Goal: Transaction & Acquisition: Purchase product/service

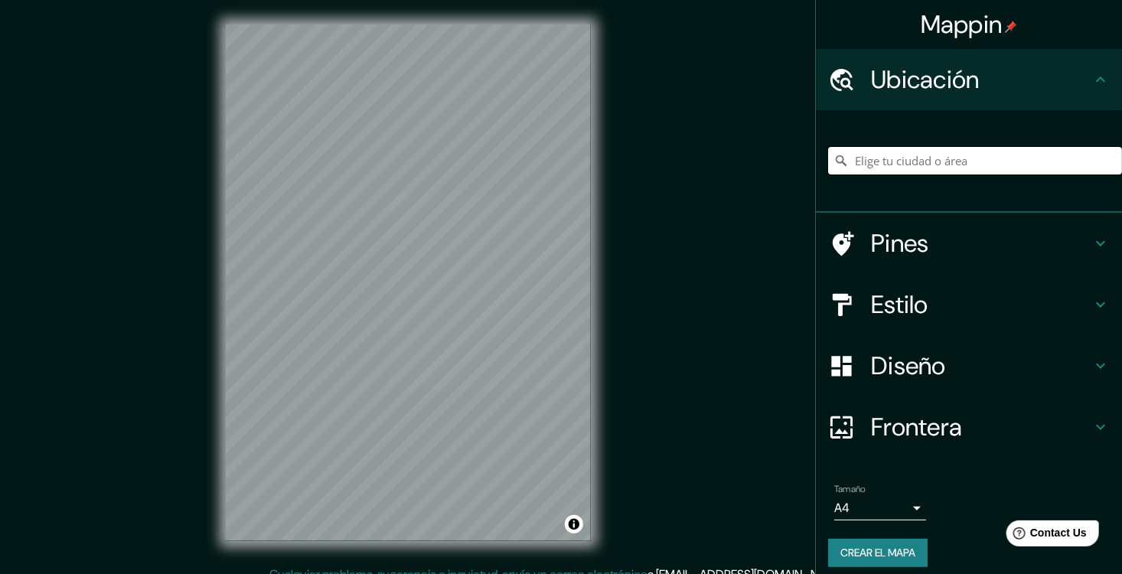
click at [546, 171] on input "Elige tu ciudad o área" at bounding box center [975, 161] width 294 height 28
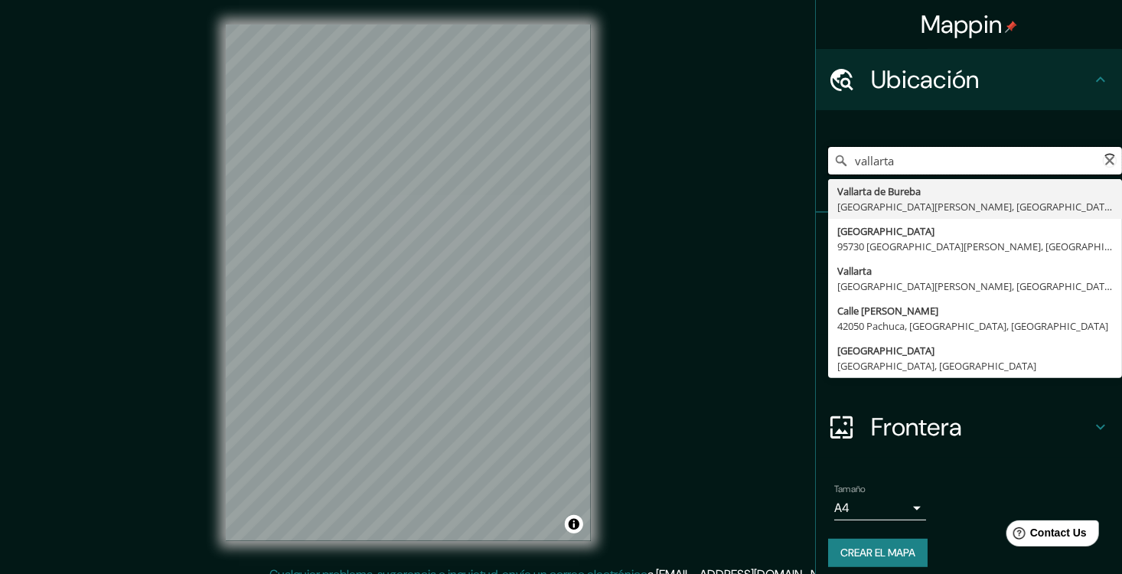
type input "Vallarta de Bureba, [GEOGRAPHIC_DATA][PERSON_NAME], [GEOGRAPHIC_DATA]"
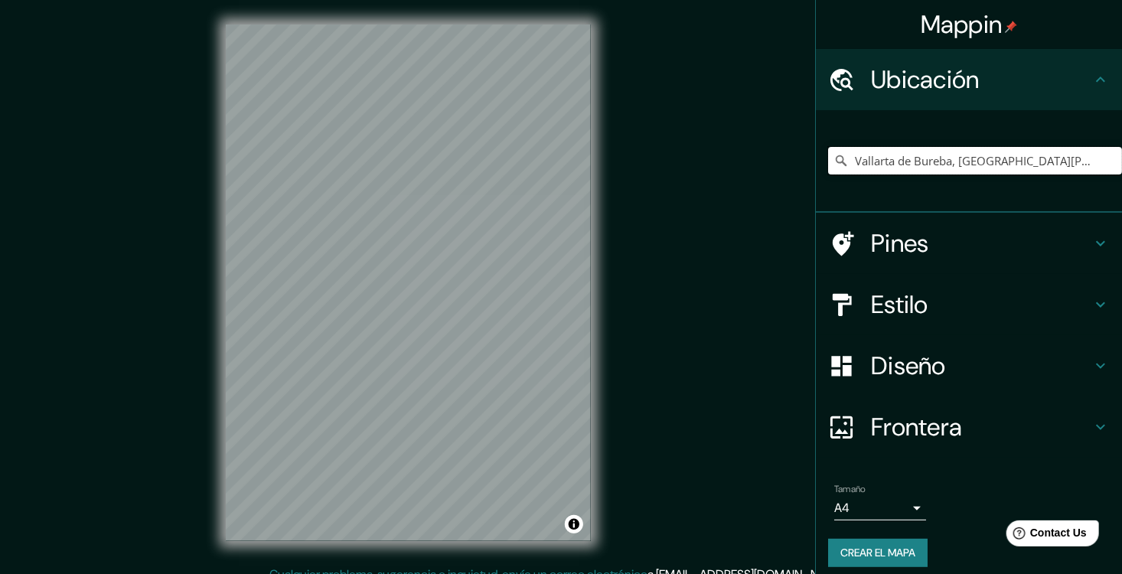
click at [546, 165] on input "Vallarta de Bureba, [GEOGRAPHIC_DATA][PERSON_NAME], [GEOGRAPHIC_DATA]" at bounding box center [975, 161] width 294 height 28
click at [546, 172] on input "Vallarta de Bureba, [GEOGRAPHIC_DATA][PERSON_NAME], [GEOGRAPHIC_DATA]" at bounding box center [975, 161] width 294 height 28
click at [546, 165] on input "Vallarta de Bureba, [GEOGRAPHIC_DATA][PERSON_NAME], [GEOGRAPHIC_DATA]" at bounding box center [975, 161] width 294 height 28
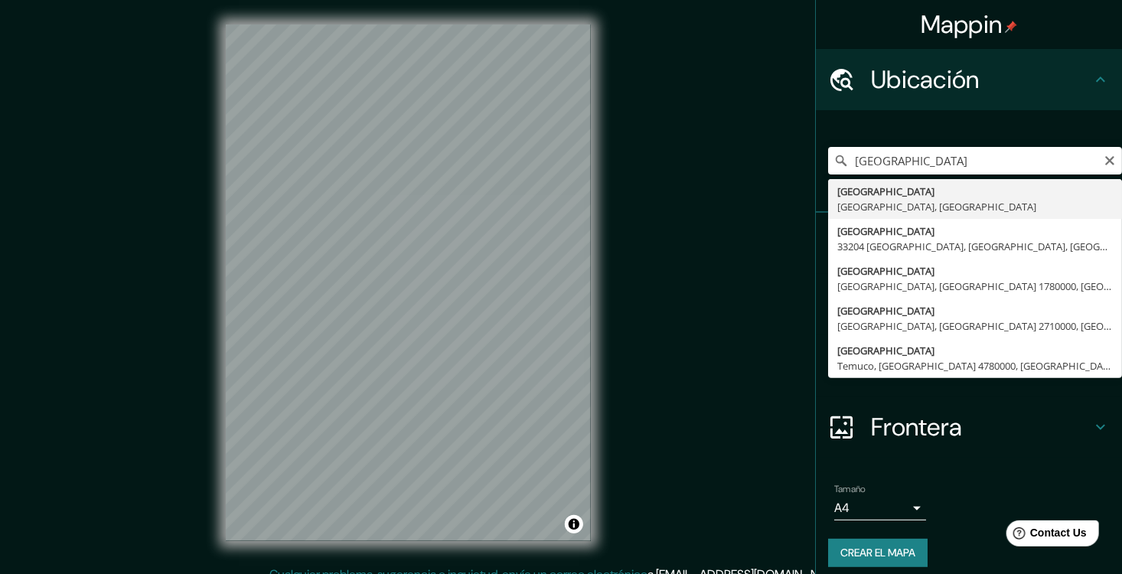
type input "[GEOGRAPHIC_DATA], [GEOGRAPHIC_DATA], [GEOGRAPHIC_DATA]"
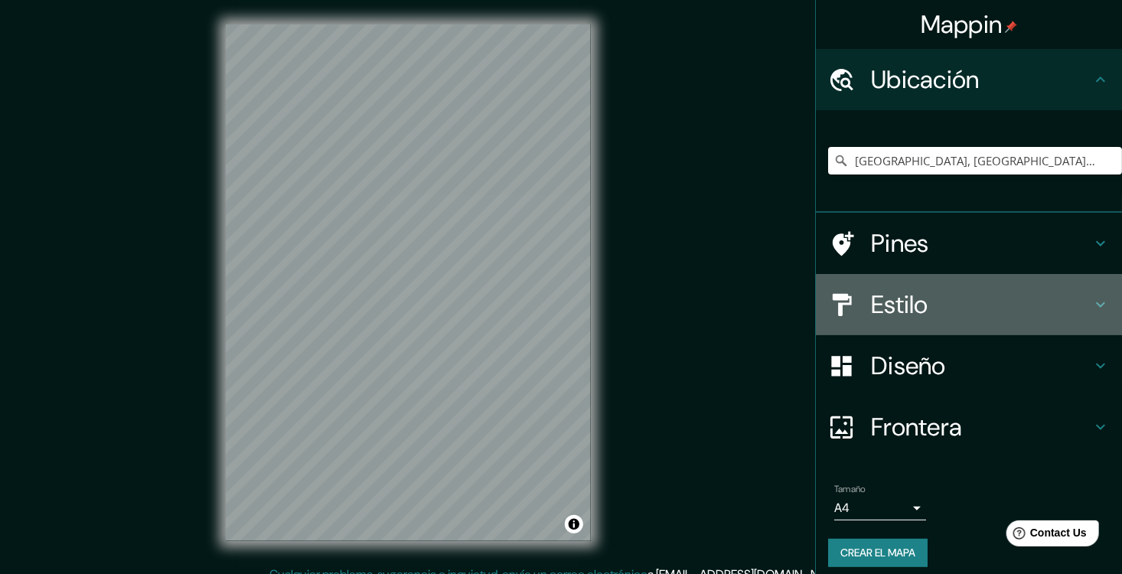
click at [546, 315] on h4 "Estilo" at bounding box center [981, 304] width 220 height 31
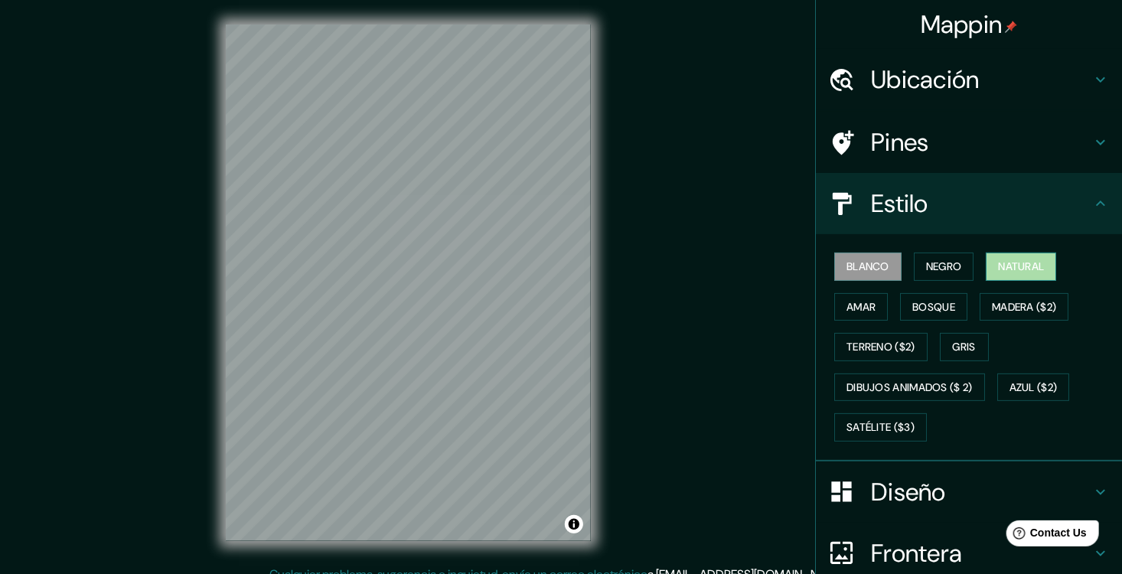
click at [546, 276] on font "Natural" at bounding box center [1021, 266] width 46 height 19
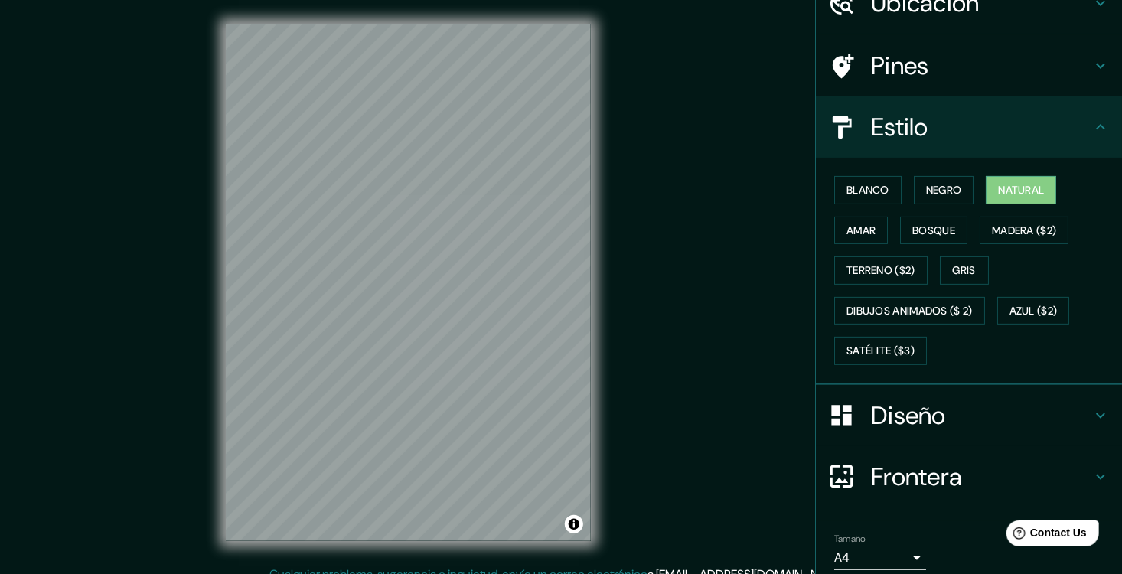
click at [546, 429] on h4 "Diseño" at bounding box center [981, 415] width 220 height 31
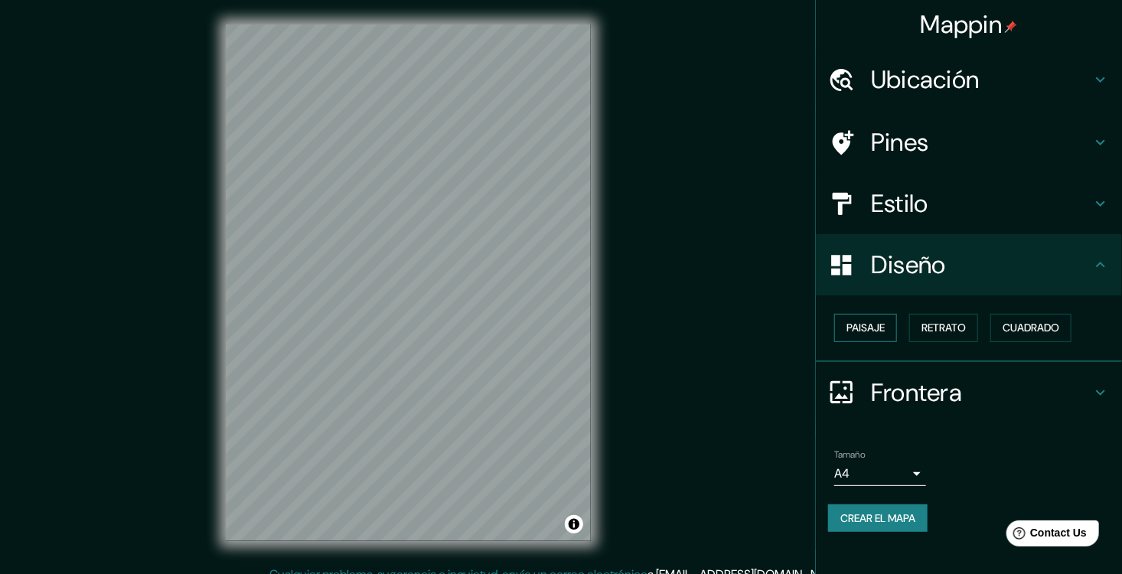
click at [546, 333] on font "Paisaje" at bounding box center [865, 327] width 38 height 19
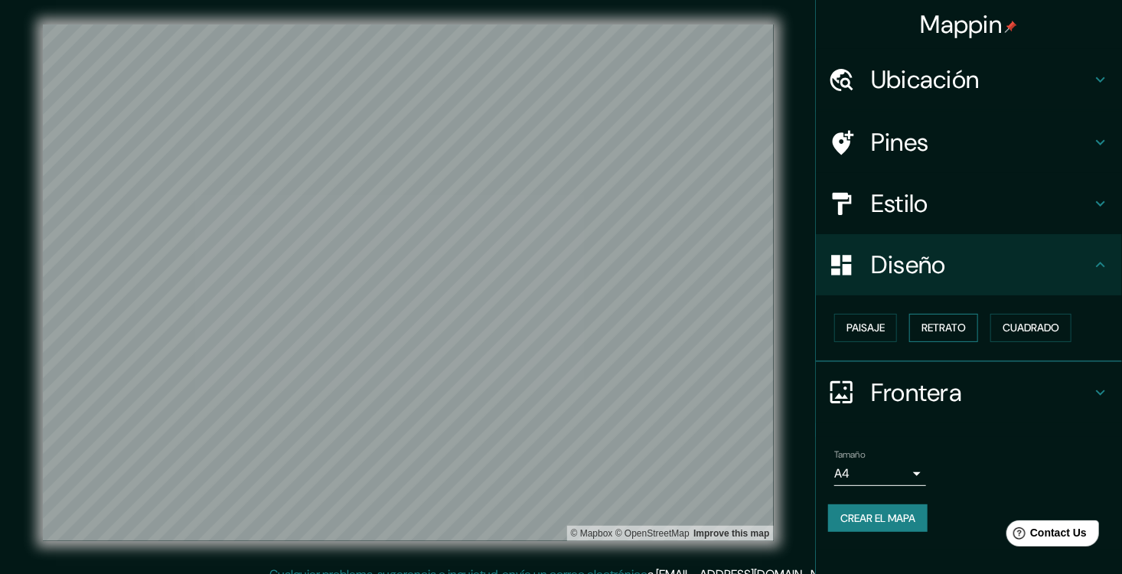
click at [546, 332] on font "Retrato" at bounding box center [943, 327] width 44 height 19
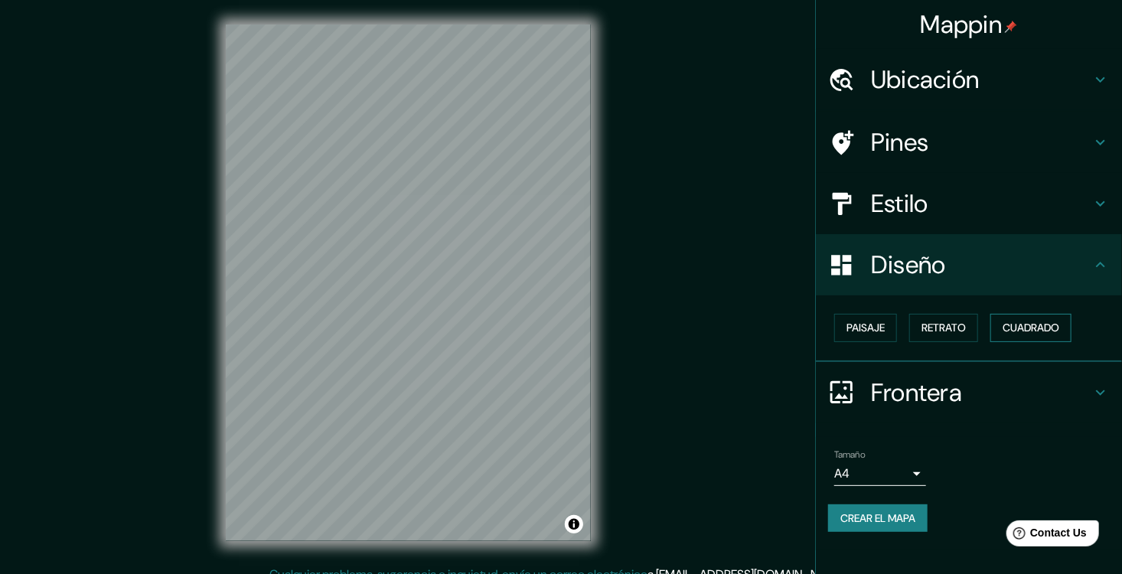
click at [546, 335] on font "Cuadrado" at bounding box center [1030, 327] width 57 height 19
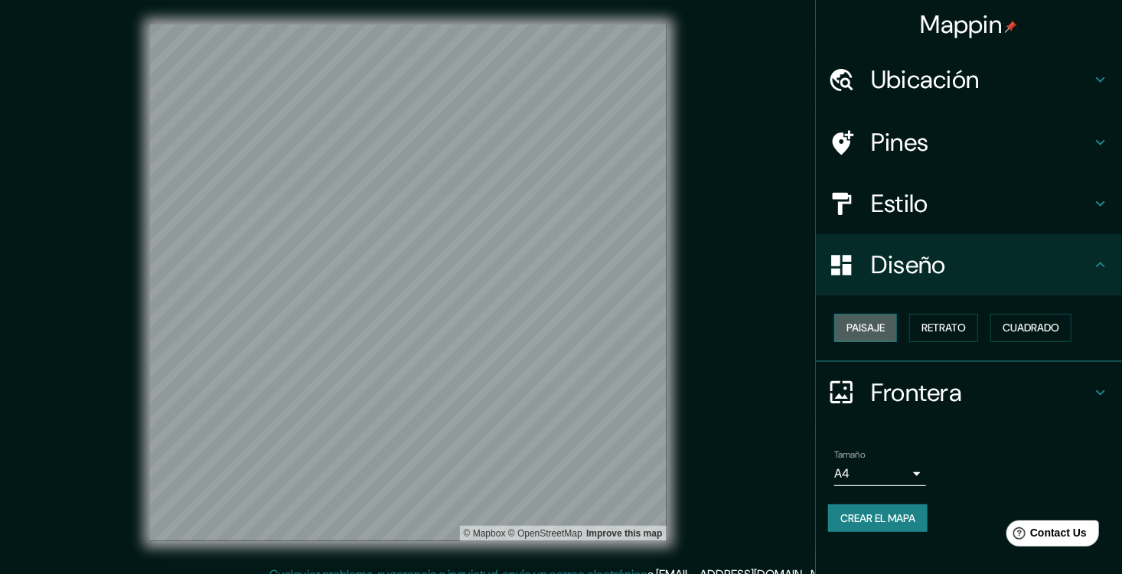
click at [546, 342] on button "Paisaje" at bounding box center [865, 328] width 63 height 28
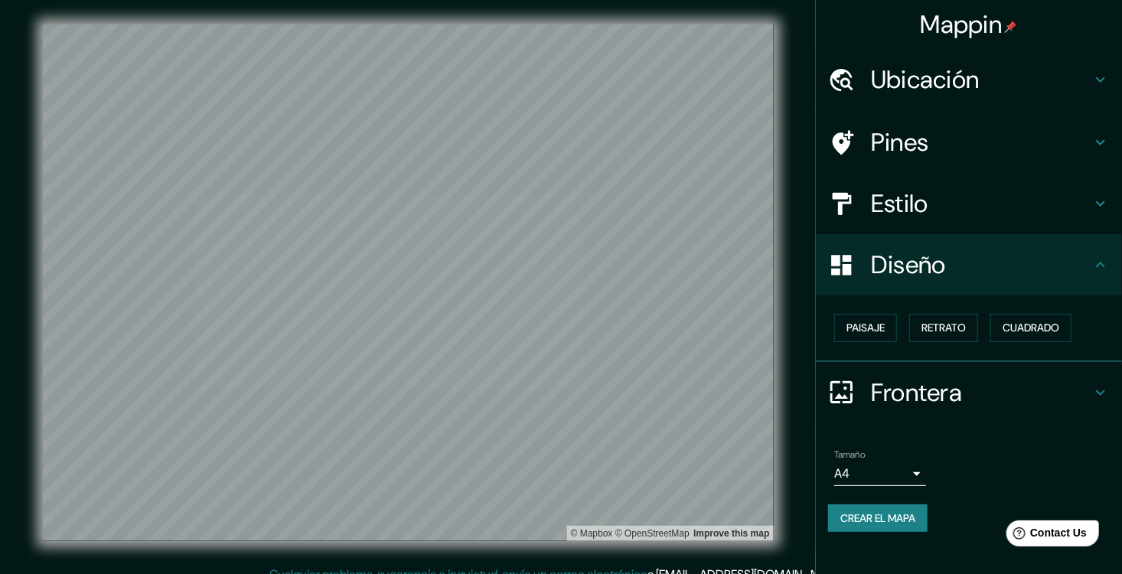
click at [546, 528] on font "Crear el mapa" at bounding box center [877, 518] width 75 height 19
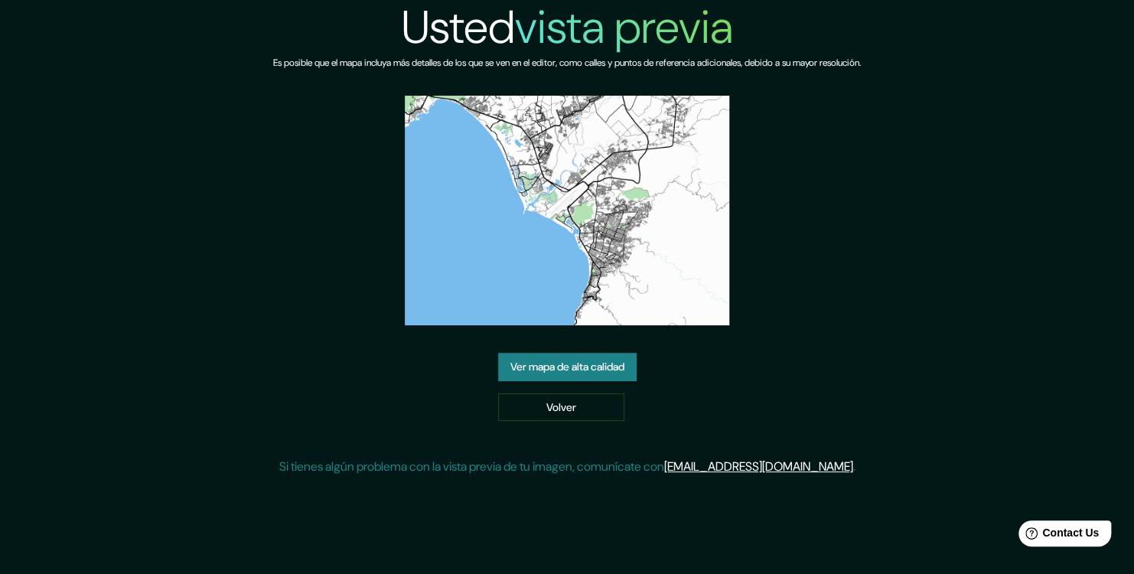
click at [556, 375] on link "Ver mapa de alta calidad" at bounding box center [567, 367] width 139 height 28
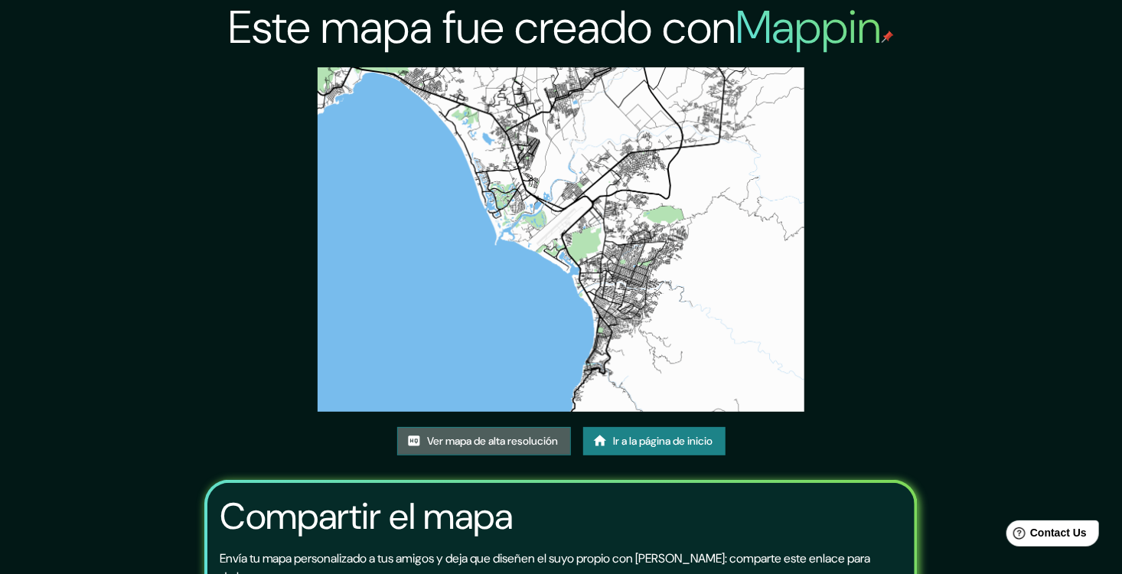
click at [501, 445] on font "Ver mapa de alta resolución" at bounding box center [493, 441] width 131 height 19
click at [634, 439] on font "Ir a la página de inicio" at bounding box center [663, 441] width 99 height 19
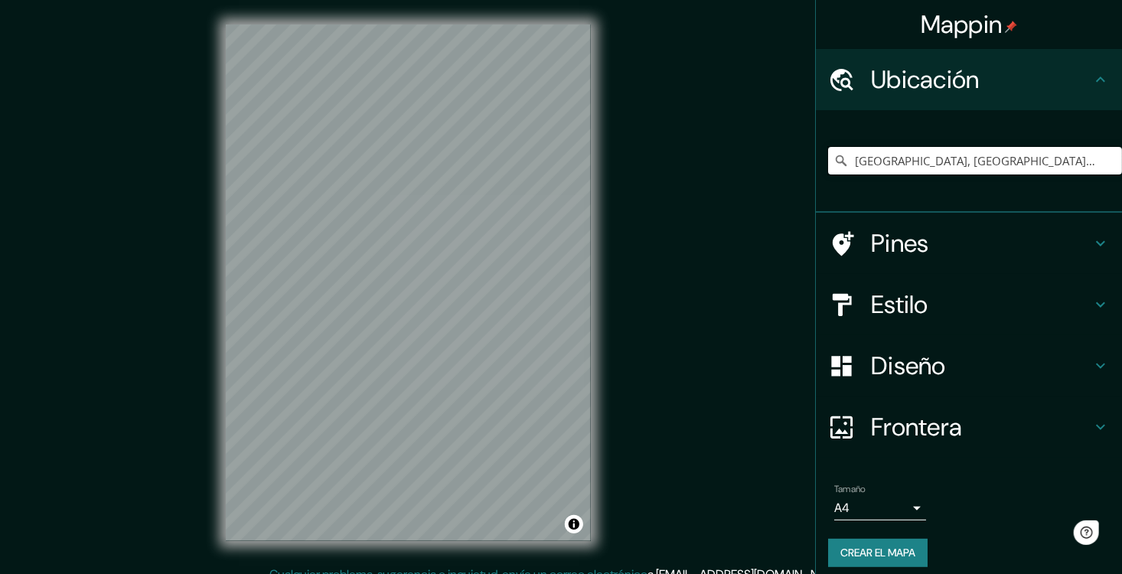
click at [937, 172] on input "[GEOGRAPHIC_DATA], [GEOGRAPHIC_DATA], [GEOGRAPHIC_DATA]" at bounding box center [975, 161] width 294 height 28
click at [1028, 168] on input "[GEOGRAPHIC_DATA], [GEOGRAPHIC_DATA], [GEOGRAPHIC_DATA]" at bounding box center [975, 161] width 294 height 28
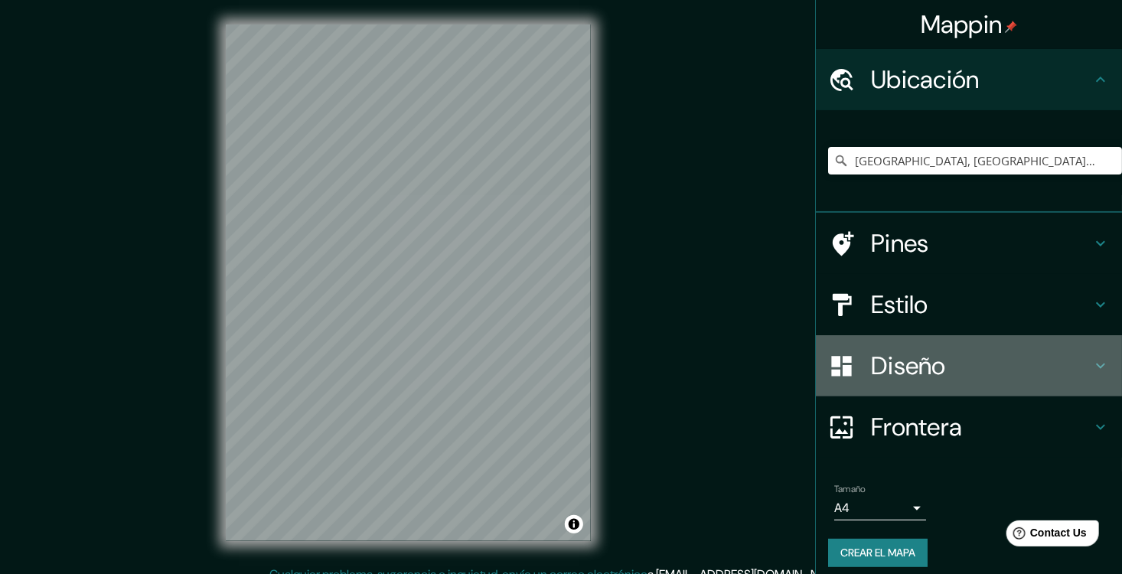
click at [990, 381] on h4 "Diseño" at bounding box center [981, 365] width 220 height 31
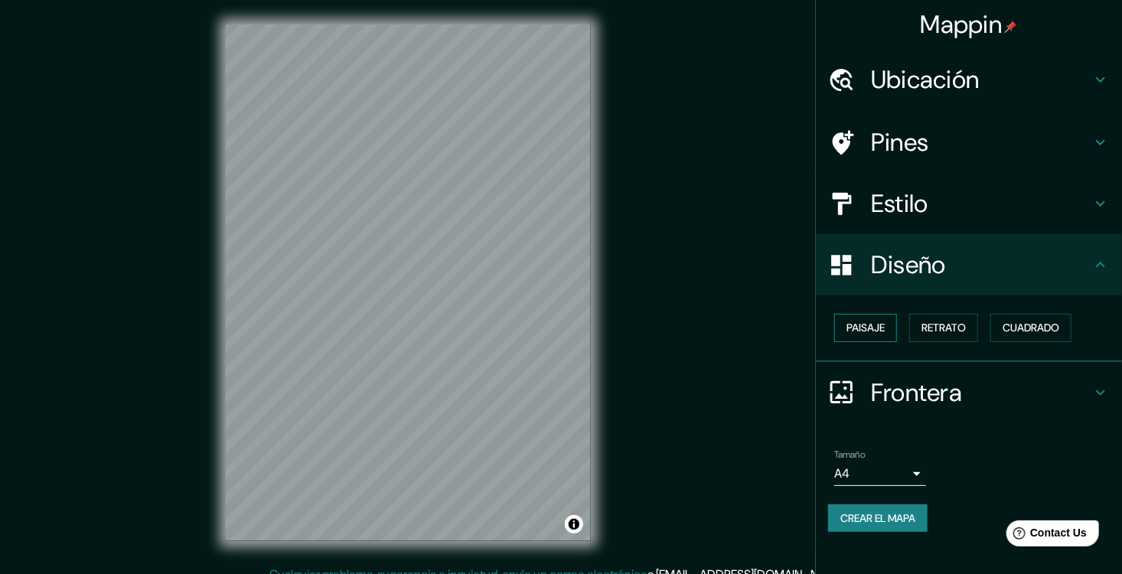
click at [852, 337] on font "Paisaje" at bounding box center [865, 327] width 38 height 19
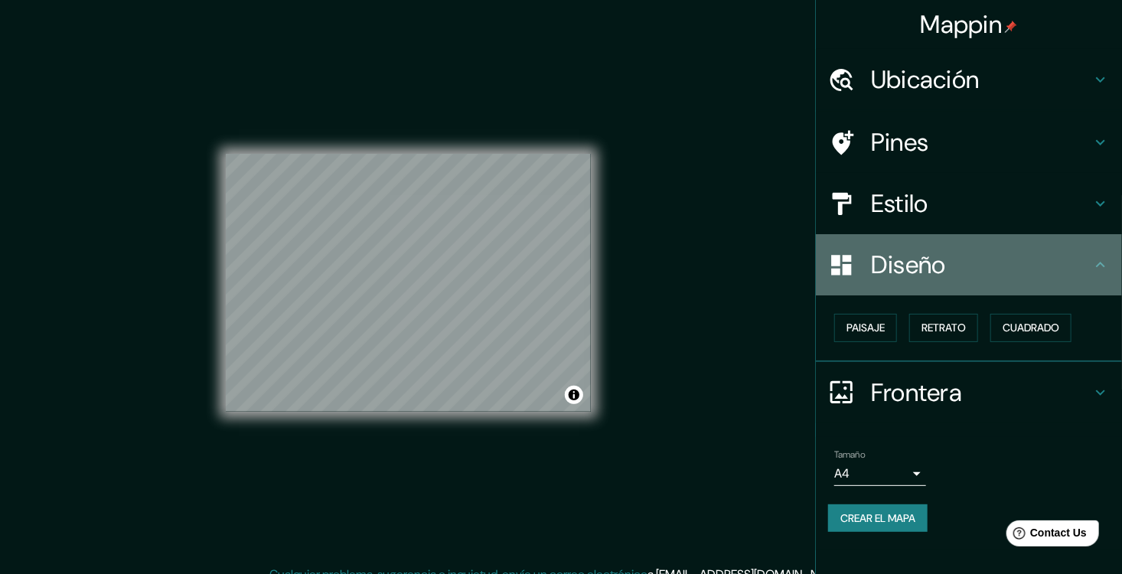
click at [996, 270] on h4 "Diseño" at bounding box center [981, 264] width 220 height 31
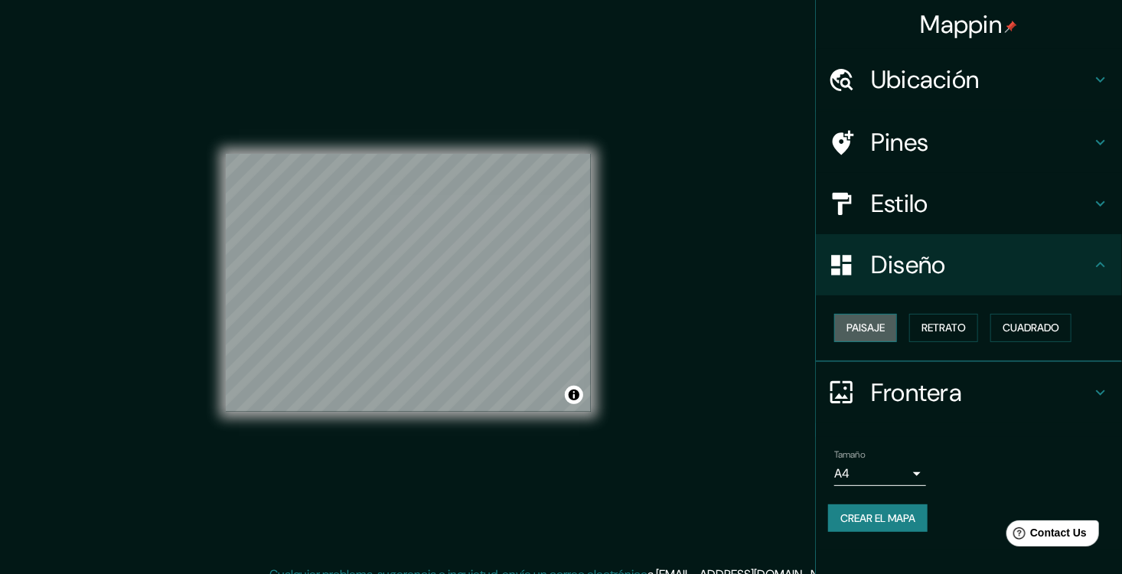
click at [885, 334] on font "Paisaje" at bounding box center [865, 327] width 38 height 19
click at [983, 73] on h4 "Ubicación" at bounding box center [981, 79] width 220 height 31
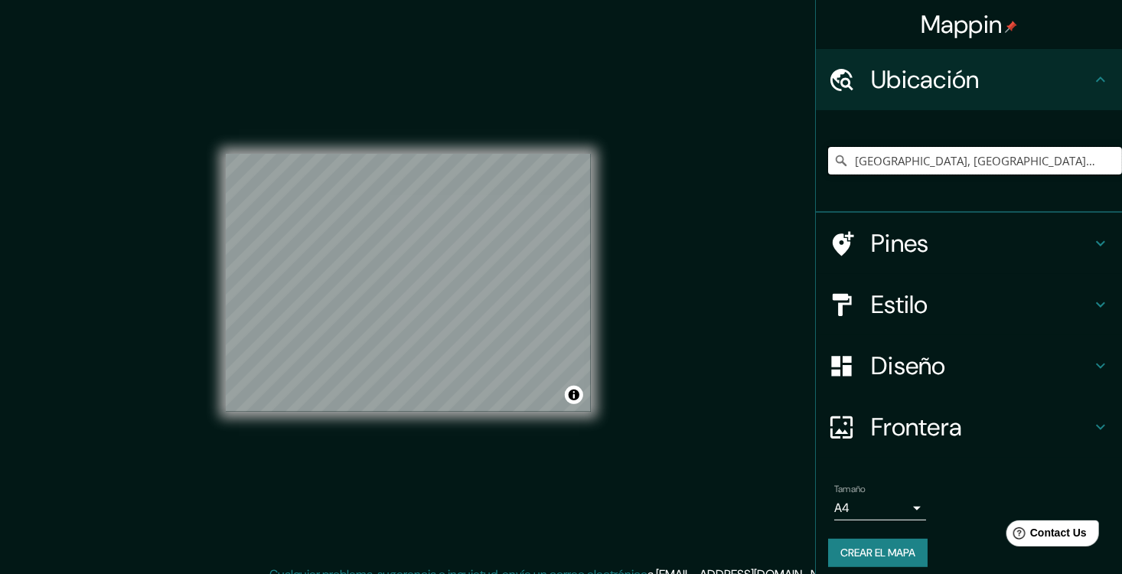
click at [934, 171] on input "[GEOGRAPHIC_DATA], [GEOGRAPHIC_DATA], [GEOGRAPHIC_DATA]" at bounding box center [975, 161] width 294 height 28
click at [1002, 164] on input "[GEOGRAPHIC_DATA], [GEOGRAPHIC_DATA], [GEOGRAPHIC_DATA]" at bounding box center [975, 161] width 294 height 28
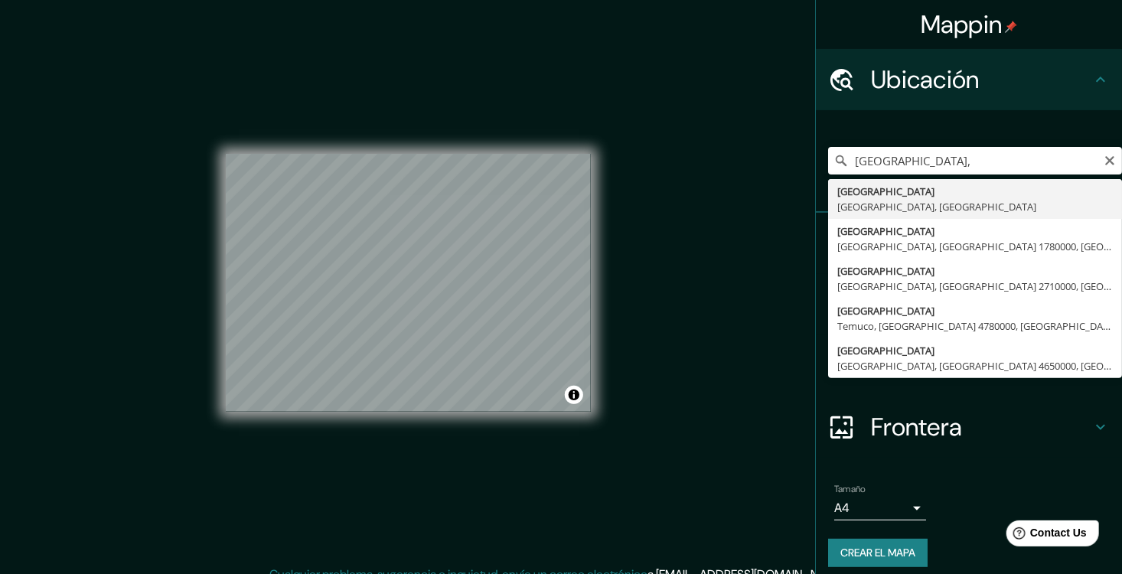
type input "[GEOGRAPHIC_DATA], [GEOGRAPHIC_DATA], [GEOGRAPHIC_DATA]"
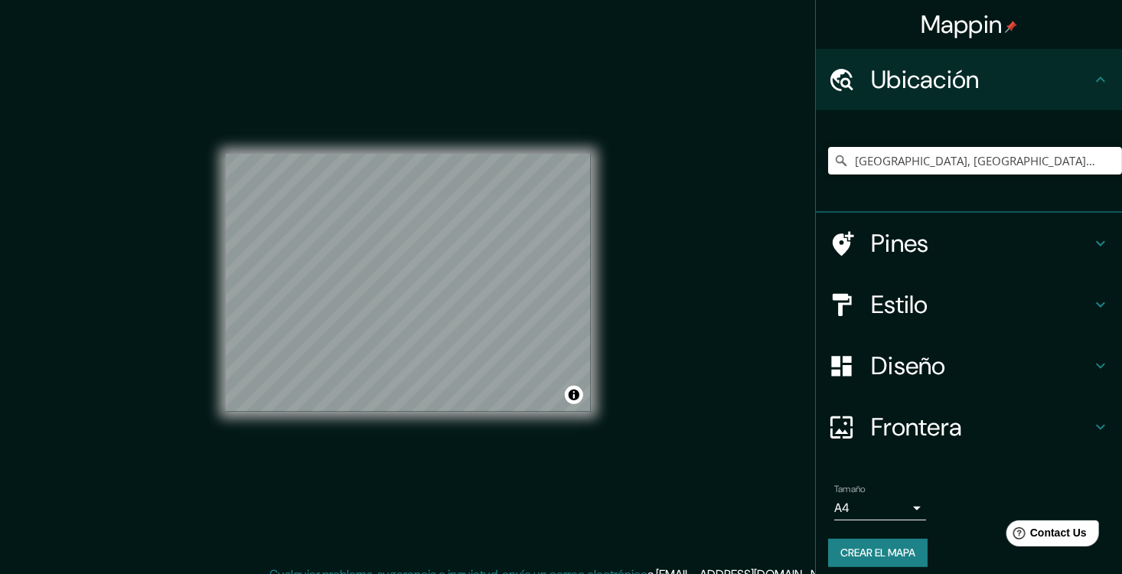
click at [952, 26] on font "Mappin" at bounding box center [962, 24] width 82 height 32
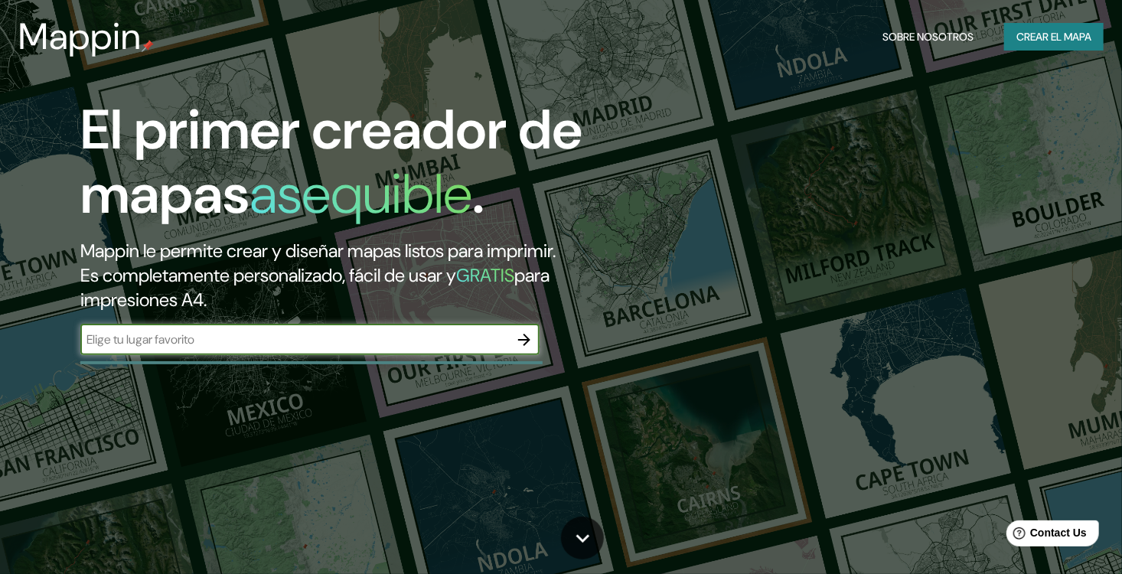
click at [68, 19] on h3 "Mappin" at bounding box center [79, 36] width 123 height 43
click at [267, 348] on input "text" at bounding box center [294, 340] width 429 height 18
drag, startPoint x: 151, startPoint y: 354, endPoint x: 279, endPoint y: 347, distance: 128.7
click at [279, 347] on input "[GEOGRAPHIC_DATA]" at bounding box center [294, 340] width 429 height 18
type input "puerto vallarta jalisco"
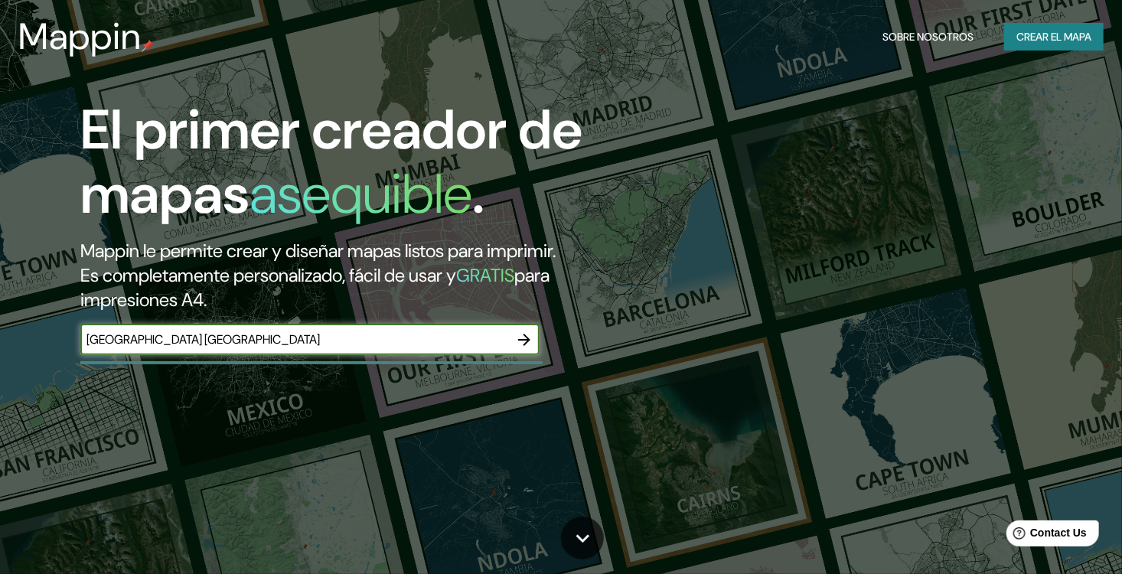
click at [530, 349] on icon "button" at bounding box center [524, 340] width 18 height 18
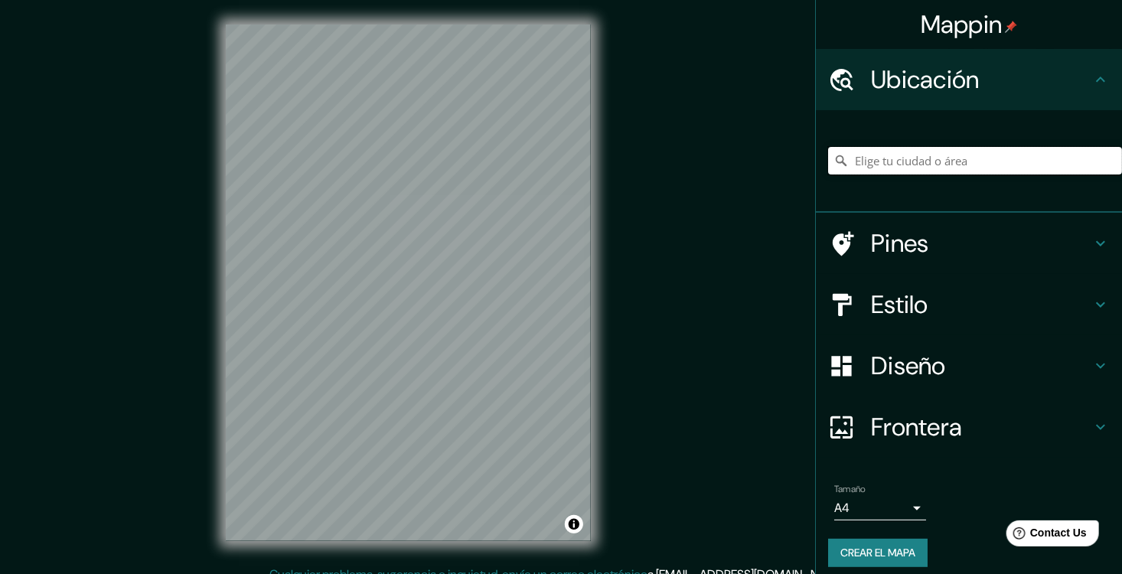
click at [966, 165] on input "Elige tu ciudad o área" at bounding box center [975, 161] width 294 height 28
click at [913, 172] on input "Elige tu ciudad o área" at bounding box center [975, 161] width 294 height 28
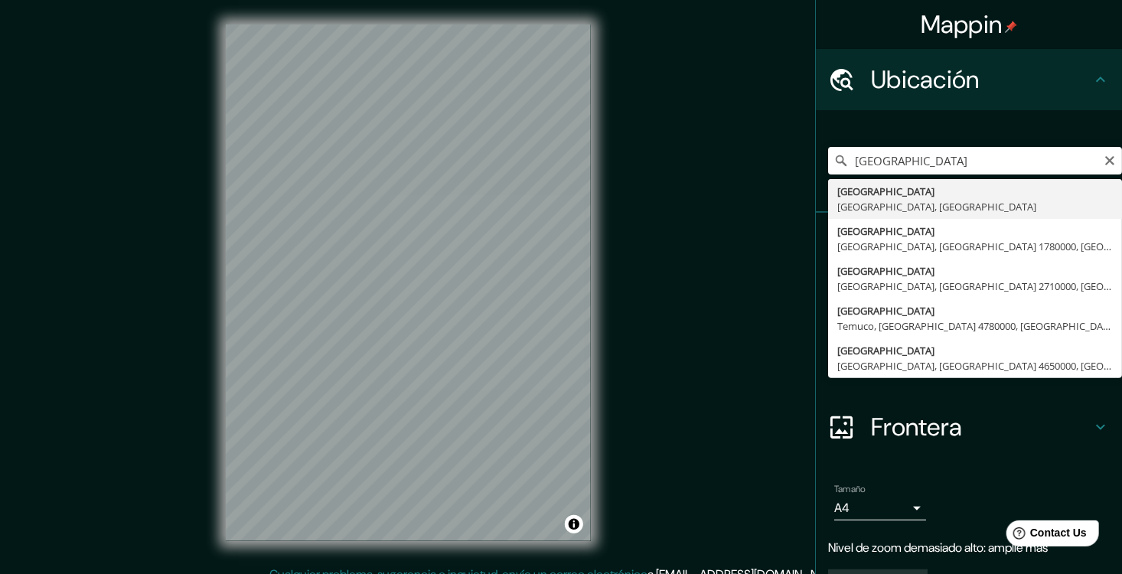
type input "[GEOGRAPHIC_DATA], [GEOGRAPHIC_DATA], [GEOGRAPHIC_DATA]"
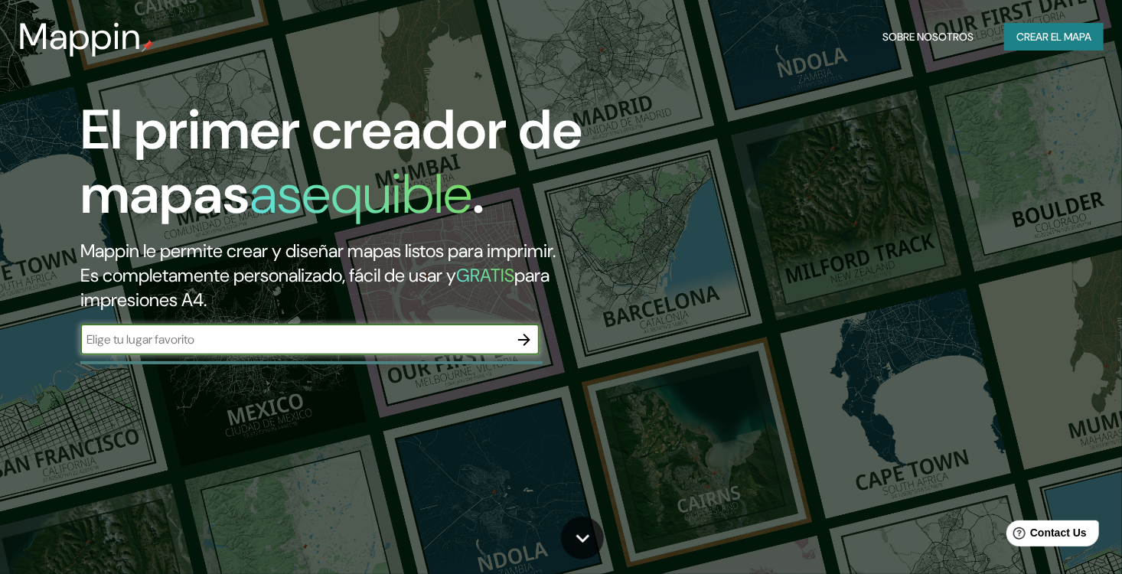
click at [203, 347] on input "text" at bounding box center [294, 340] width 429 height 18
type input "[GEOGRAPHIC_DATA] [GEOGRAPHIC_DATA] [GEOGRAPHIC_DATA]"
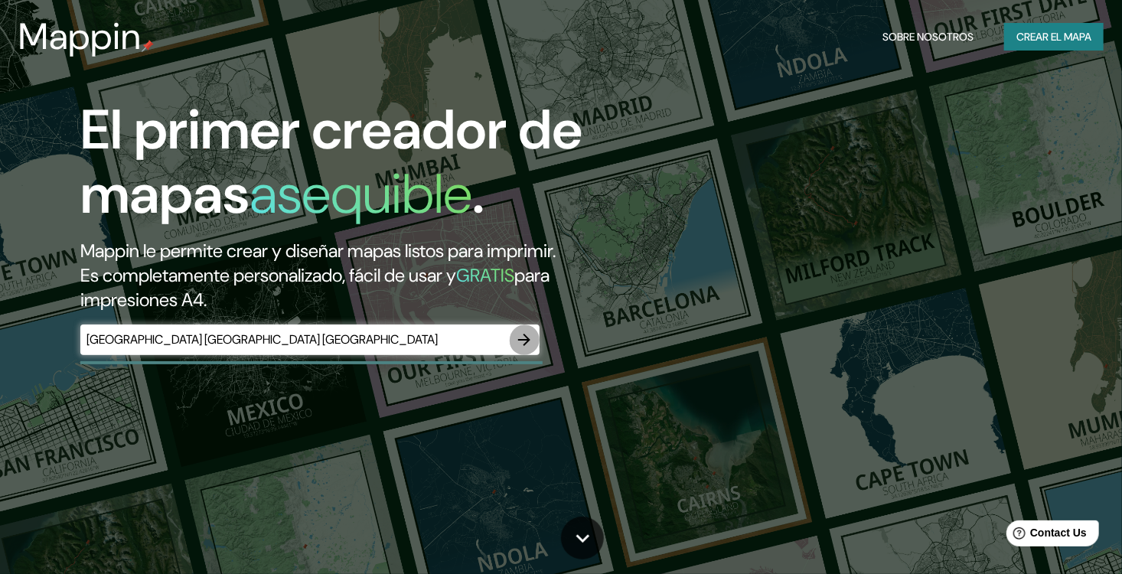
click at [527, 349] on icon "button" at bounding box center [524, 340] width 18 height 18
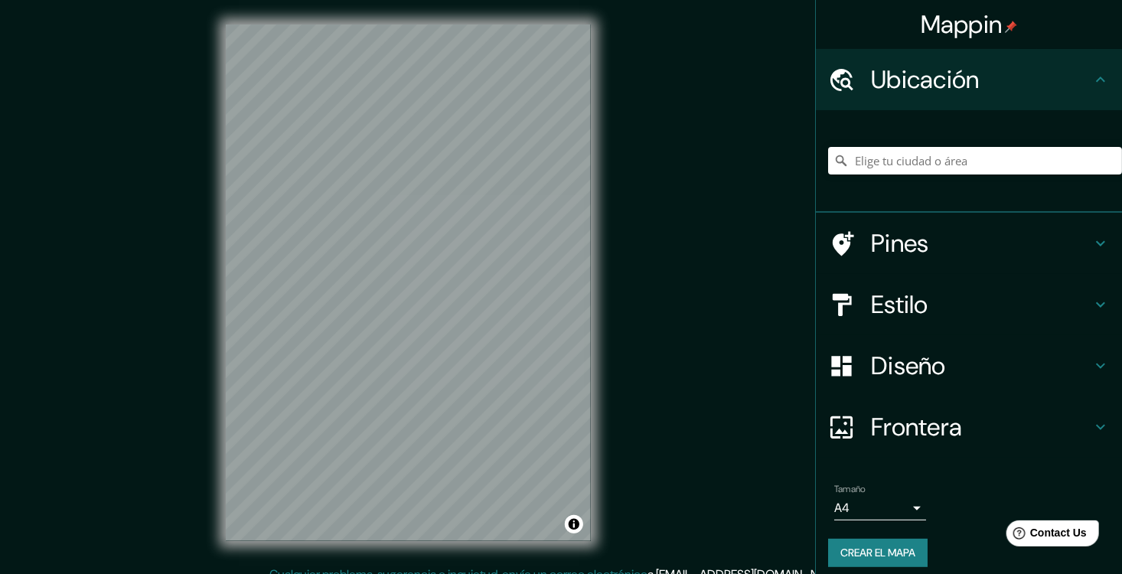
click at [910, 179] on div at bounding box center [975, 160] width 294 height 77
click at [910, 170] on input "Elige tu ciudad o área" at bounding box center [975, 161] width 294 height 28
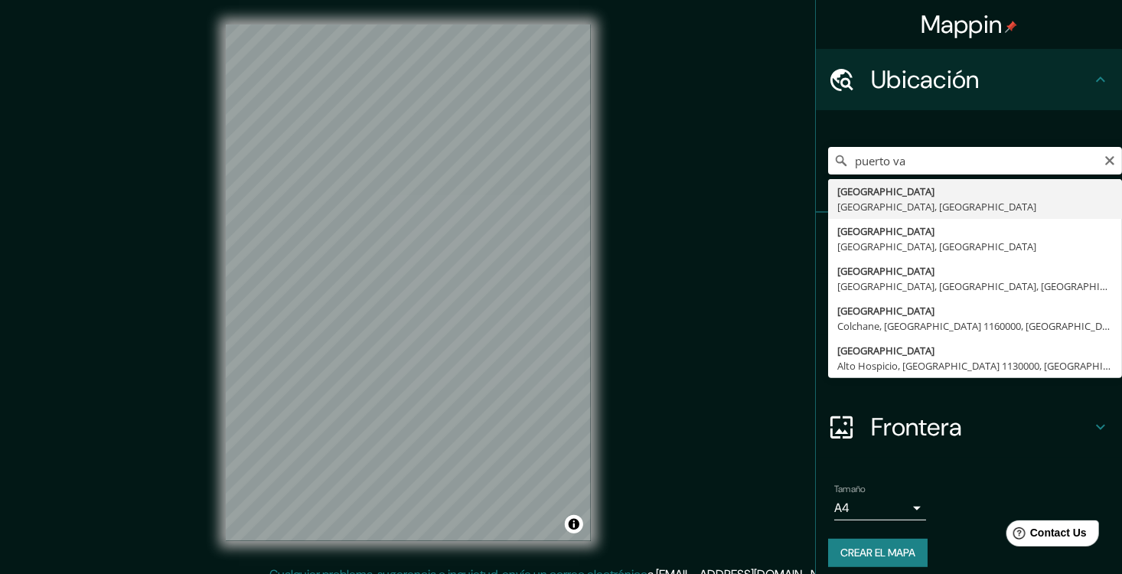
type input "[GEOGRAPHIC_DATA], [GEOGRAPHIC_DATA], [GEOGRAPHIC_DATA]"
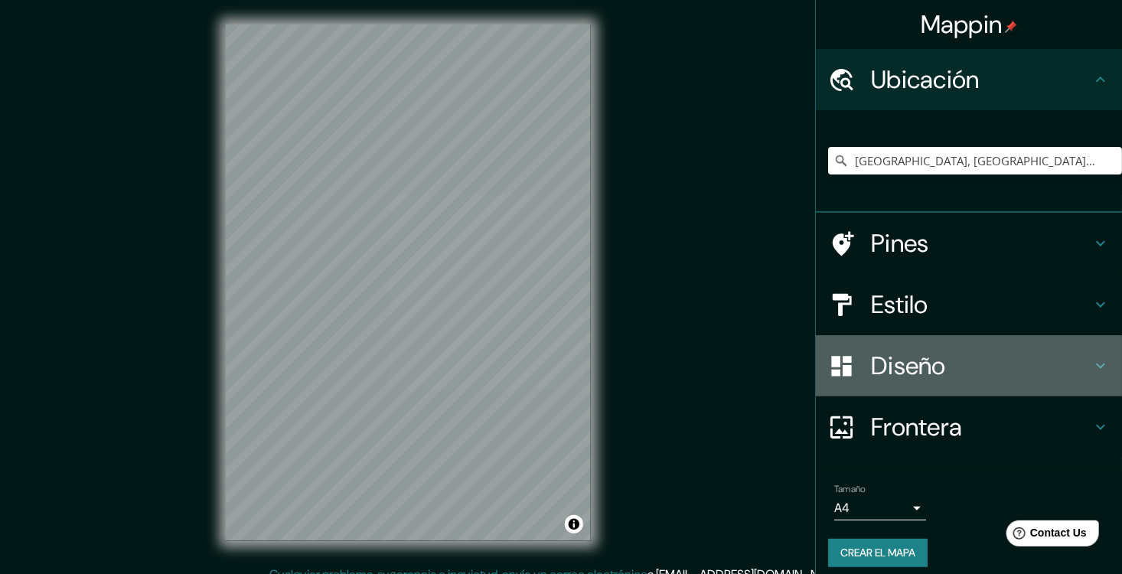
click at [935, 381] on h4 "Diseño" at bounding box center [981, 365] width 220 height 31
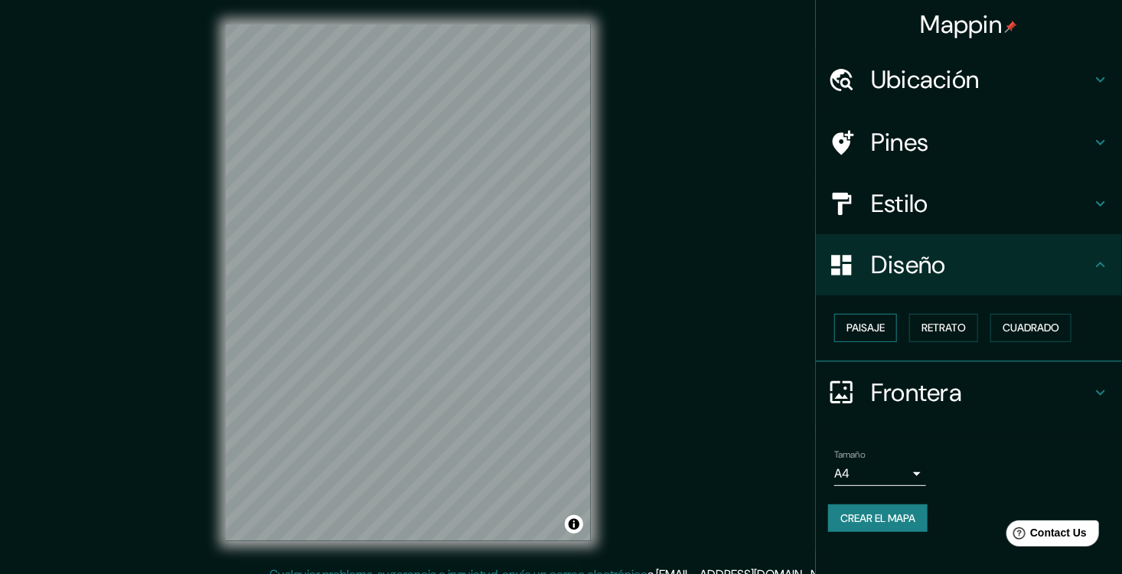
click at [884, 330] on button "Paisaje" at bounding box center [865, 328] width 63 height 28
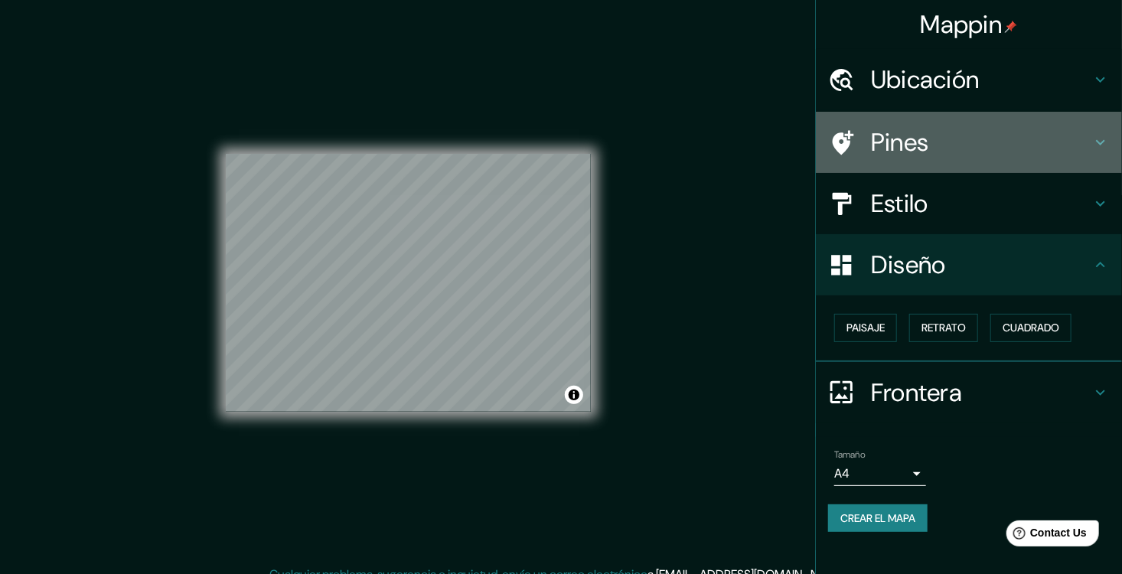
click at [969, 154] on h4 "Pines" at bounding box center [981, 142] width 220 height 31
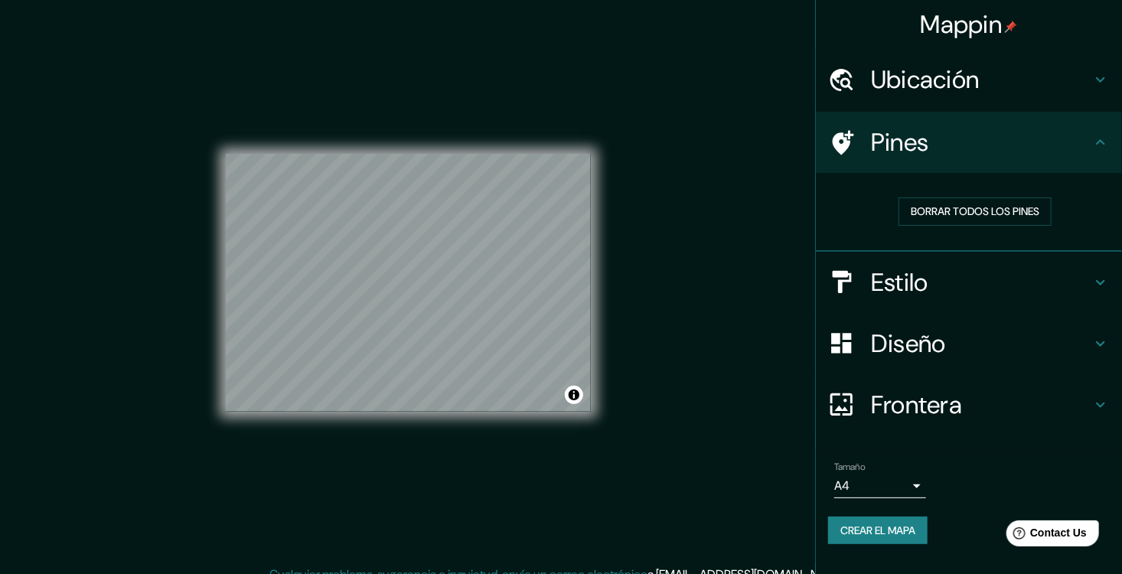
click at [961, 284] on h4 "Estilo" at bounding box center [981, 282] width 220 height 31
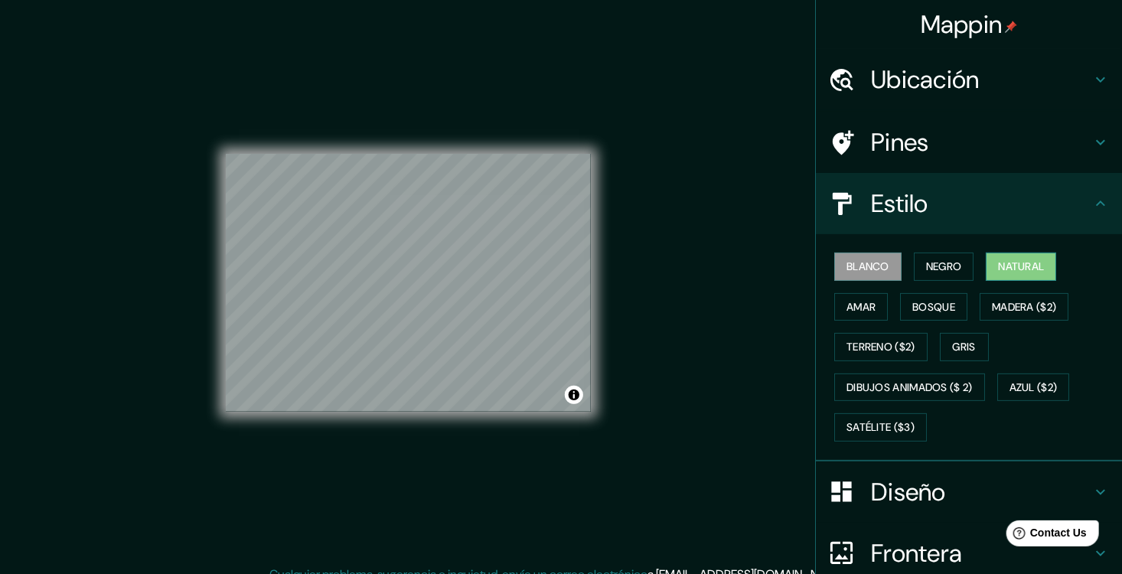
click at [1009, 275] on font "Natural" at bounding box center [1021, 266] width 46 height 19
click at [573, 399] on button "Alternar atribución" at bounding box center [574, 395] width 18 height 18
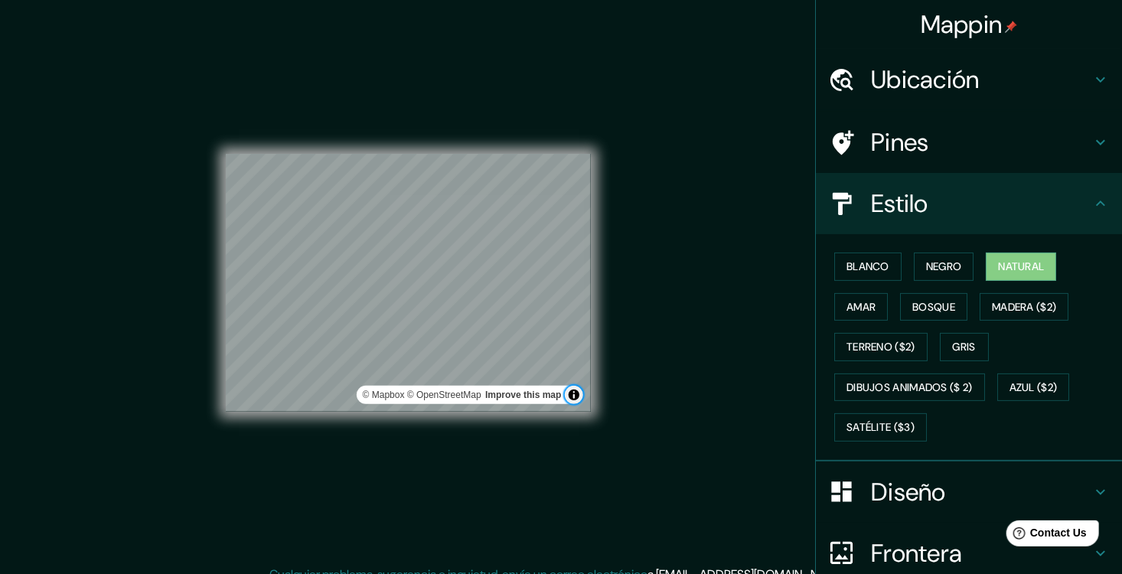
click at [573, 399] on button "Alternar atribución" at bounding box center [574, 395] width 18 height 18
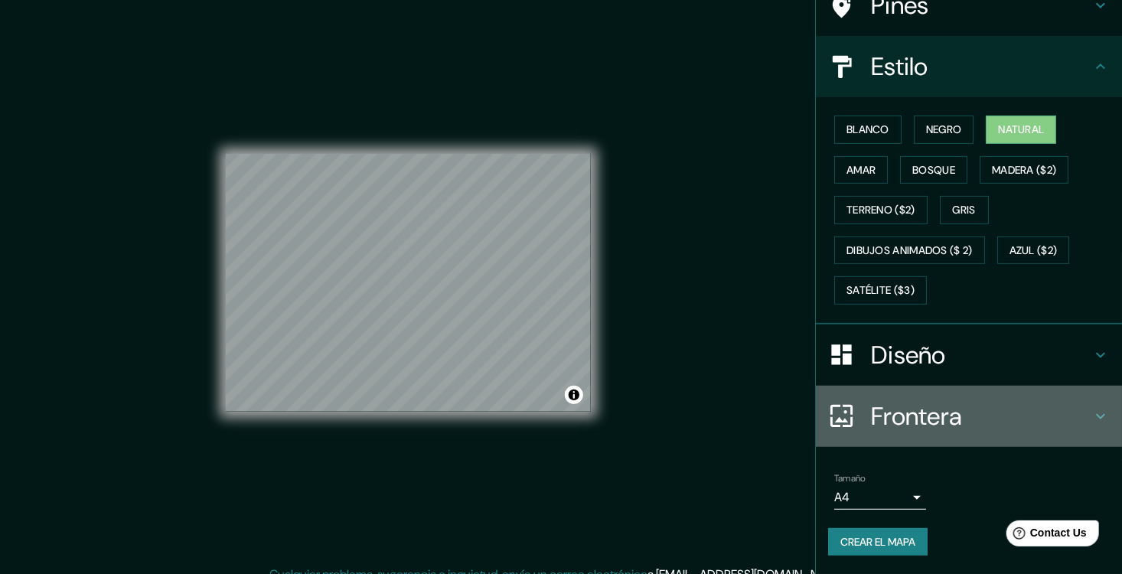
click at [913, 390] on div "Frontera" at bounding box center [969, 416] width 306 height 61
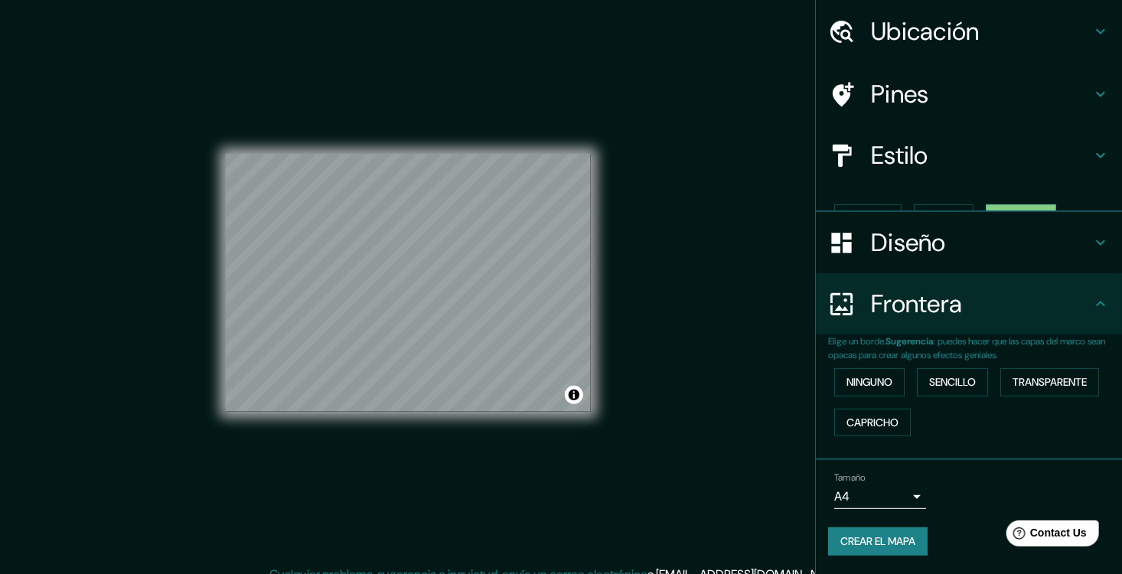
scroll to position [40, 0]
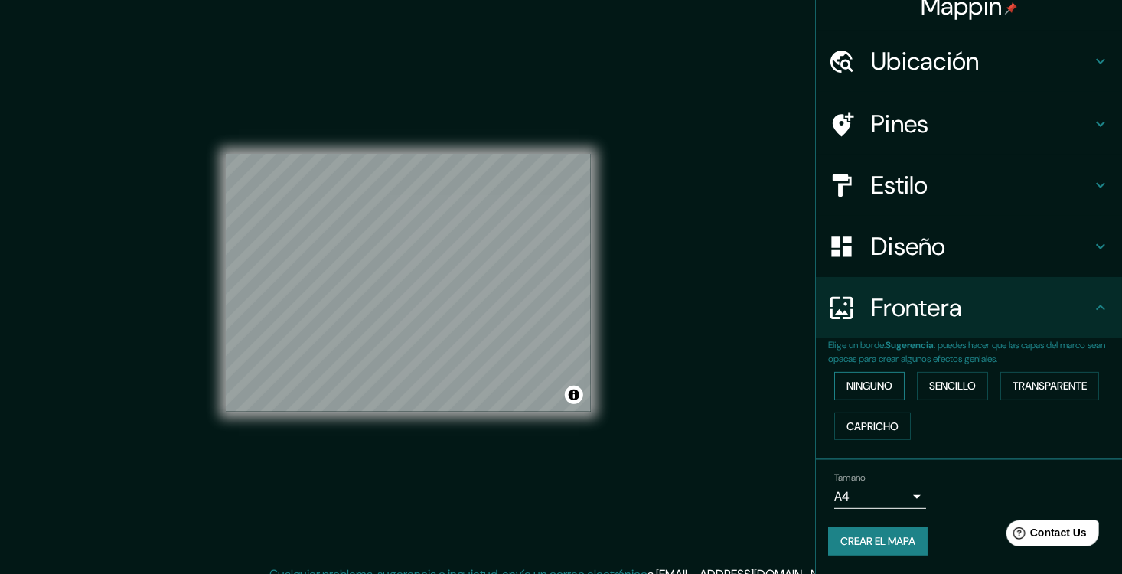
click at [860, 379] on font "Ninguno" at bounding box center [869, 386] width 46 height 19
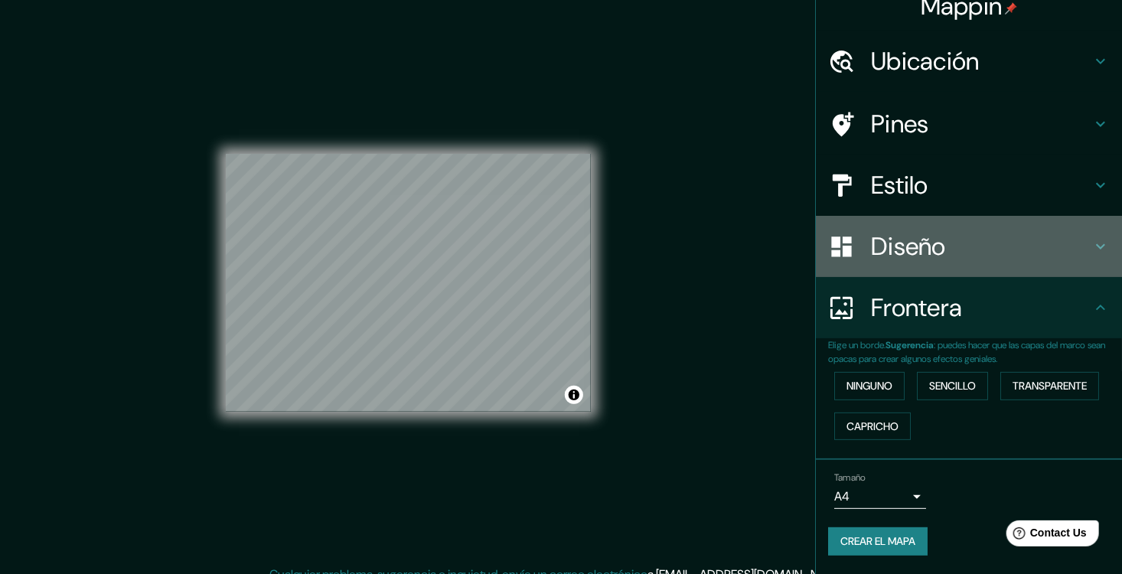
click at [919, 233] on h4 "Diseño" at bounding box center [981, 246] width 220 height 31
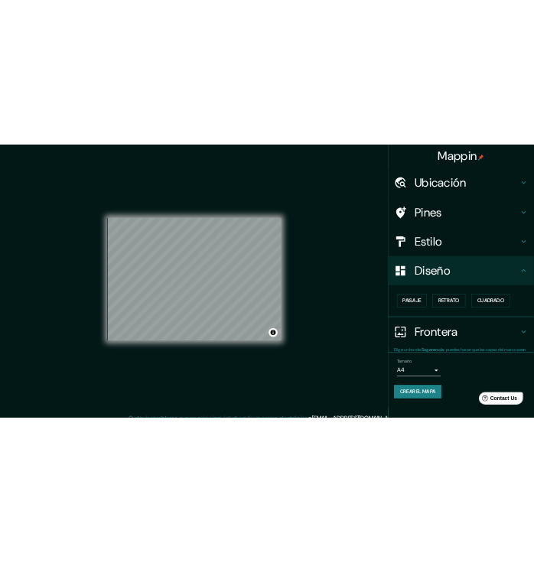
scroll to position [0, 0]
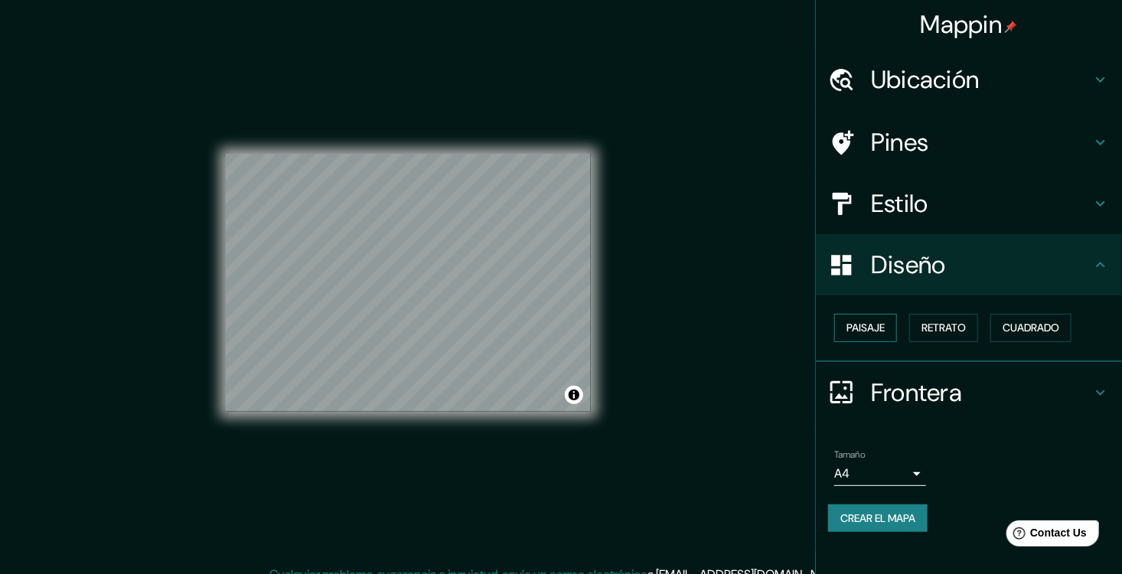
click at [893, 341] on button "Paisaje" at bounding box center [865, 328] width 63 height 28
click at [959, 334] on font "Retrato" at bounding box center [943, 327] width 44 height 19
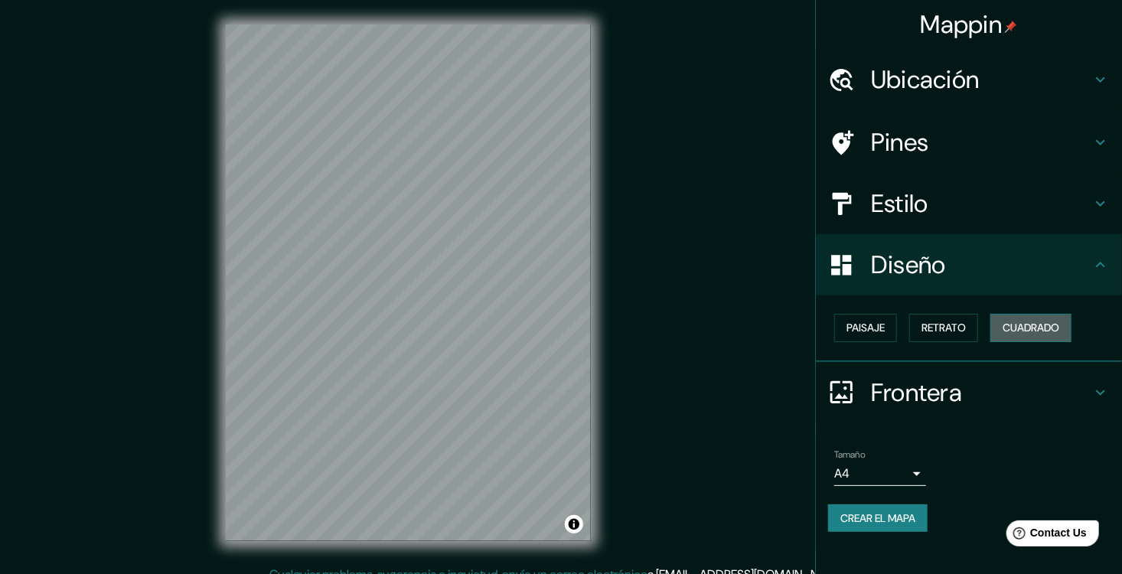
click at [1043, 337] on font "Cuadrado" at bounding box center [1030, 327] width 57 height 19
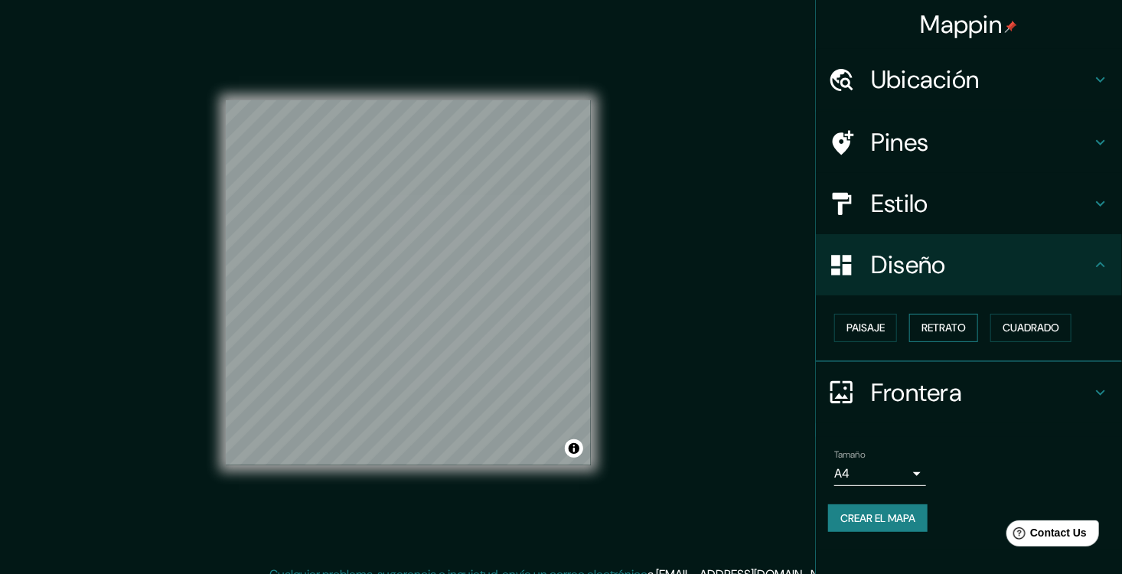
click at [908, 344] on div "Paisaje Retrato Cuadrado" at bounding box center [975, 328] width 294 height 41
click at [940, 337] on font "Retrato" at bounding box center [943, 327] width 44 height 19
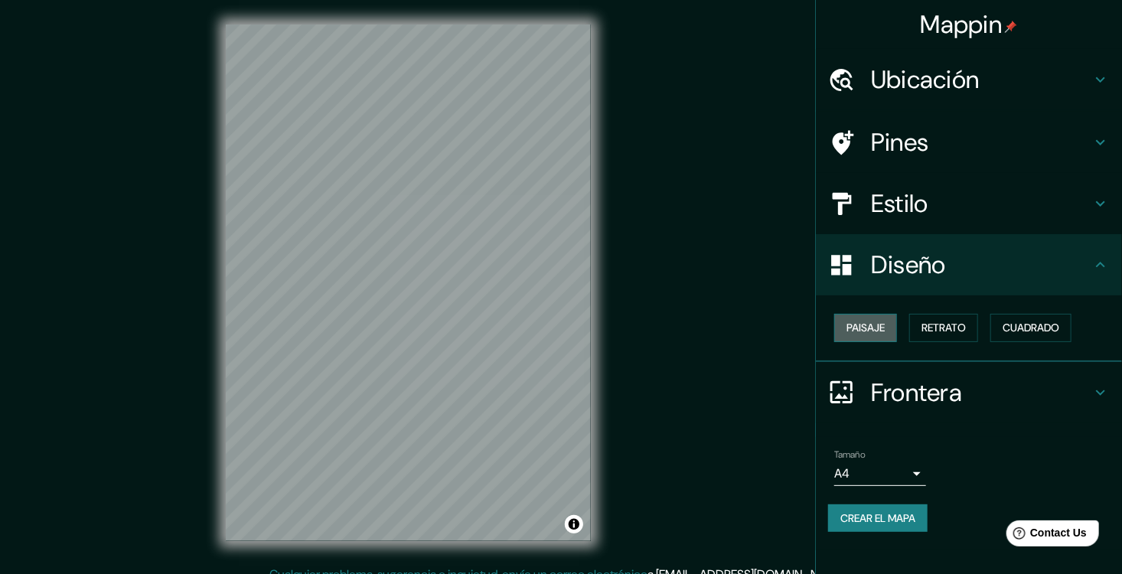
click at [871, 337] on font "Paisaje" at bounding box center [865, 327] width 38 height 19
